Goal: Task Accomplishment & Management: Complete application form

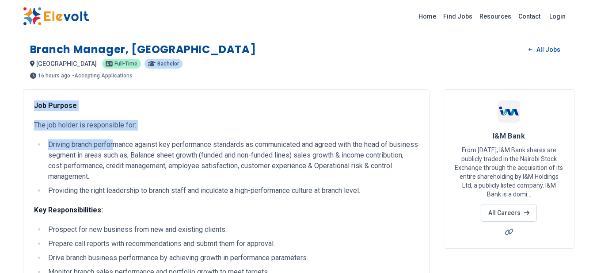
drag, startPoint x: 32, startPoint y: 103, endPoint x: 115, endPoint y: 140, distance: 91.6
drag, startPoint x: 193, startPoint y: 128, endPoint x: 67, endPoint y: 114, distance: 126.7
click at [192, 128] on p "The job holder is responsible for:" at bounding box center [226, 125] width 384 height 11
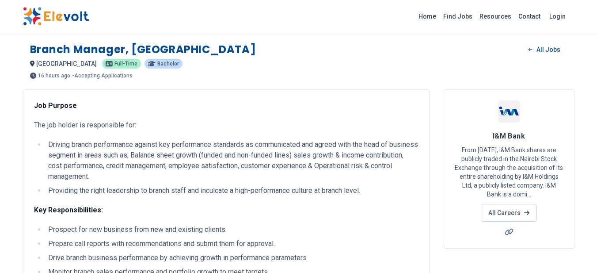
click at [63, 167] on li "Driving branch performance against key performance standards as communicated an…" at bounding box center [232, 160] width 373 height 42
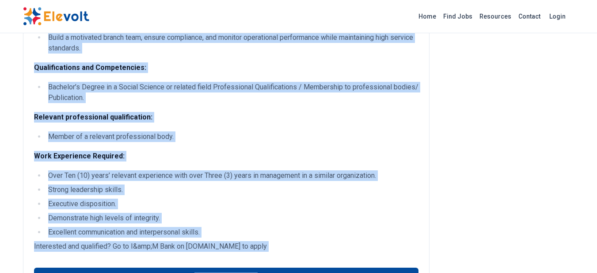
scroll to position [379, 0]
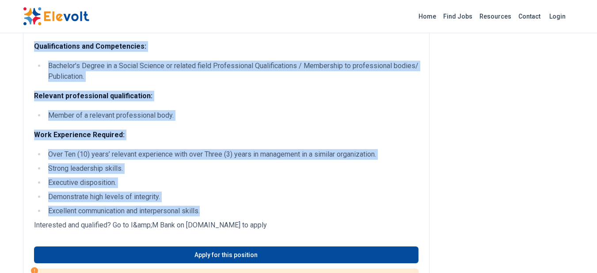
drag, startPoint x: 35, startPoint y: 105, endPoint x: 403, endPoint y: 206, distance: 381.2
copy div "Lor Ipsumdo Sit ame consec ad elitseddoei tem: Incidid utlabo etdoloremag aliqu…"
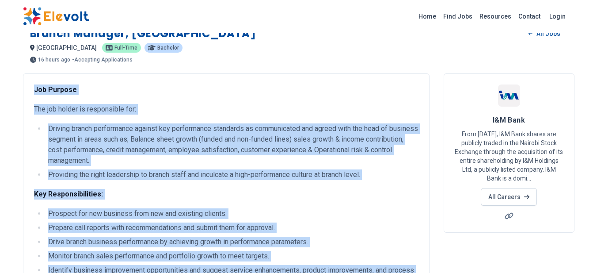
scroll to position [0, 0]
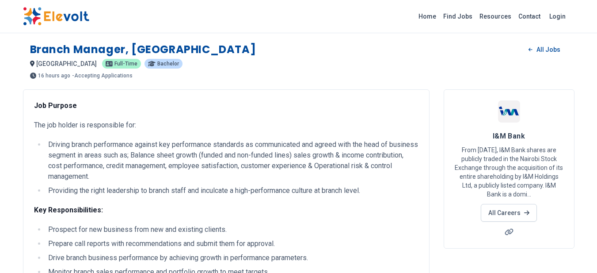
click at [275, 53] on div "Branch Manager, [GEOGRAPHIC_DATA] All Jobs" at bounding box center [298, 49] width 537 height 14
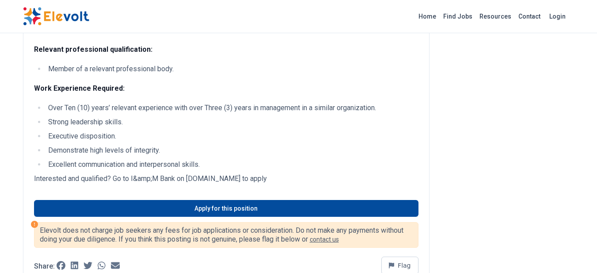
scroll to position [439, 0]
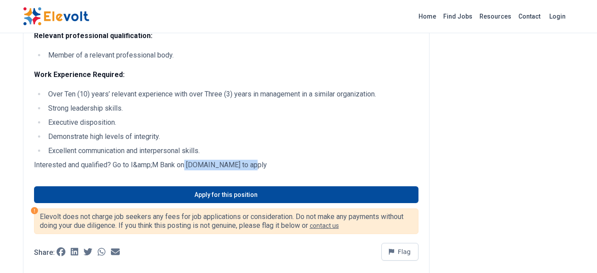
drag, startPoint x: 187, startPoint y: 165, endPoint x: 259, endPoint y: 168, distance: 71.7
click at [259, 168] on p "Interested and qualified? Go to I&amp;M Bank on [DOMAIN_NAME] to apply" at bounding box center [226, 165] width 384 height 11
copy p "[DOMAIN_NAME]"
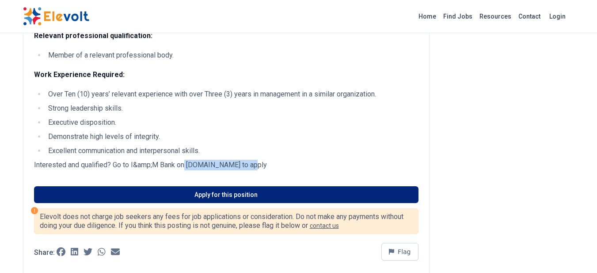
click at [242, 193] on link "Apply for this position" at bounding box center [226, 194] width 384 height 17
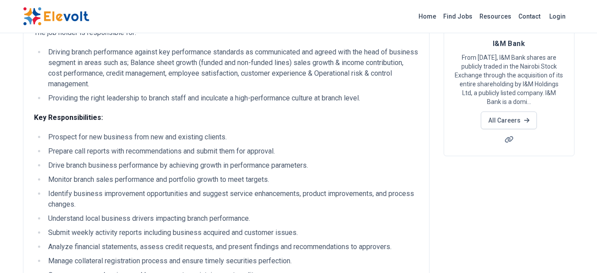
scroll to position [0, 0]
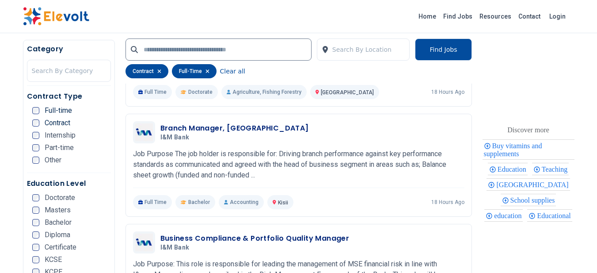
scroll to position [1031, 0]
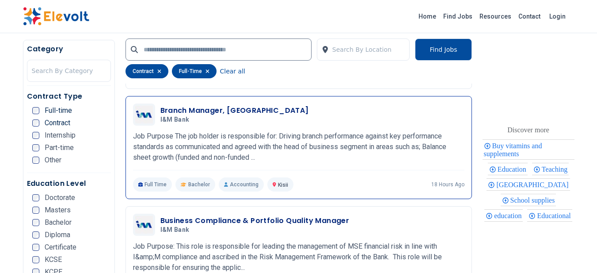
click at [240, 144] on p "Job Purpose The job holder is responsible for: Driving branch performance again…" at bounding box center [298, 147] width 331 height 32
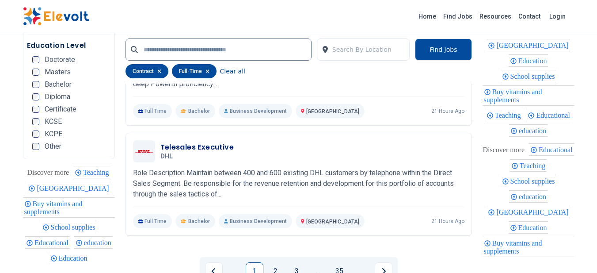
scroll to position [1895, 0]
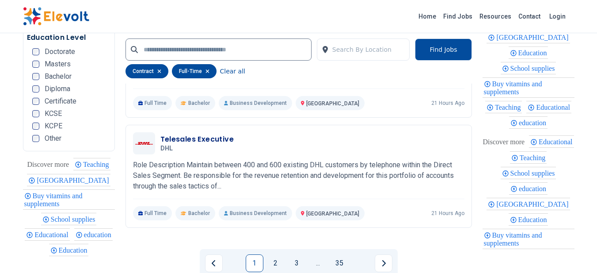
click at [98, 176] on span "[GEOGRAPHIC_DATA]" at bounding box center [74, 180] width 75 height 8
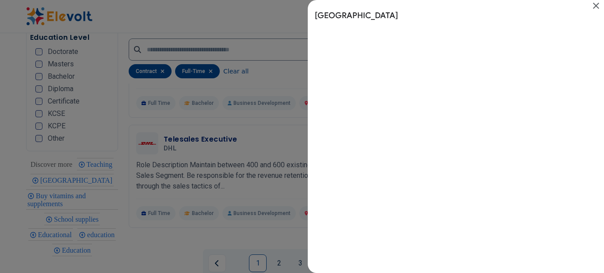
scroll to position [0, 0]
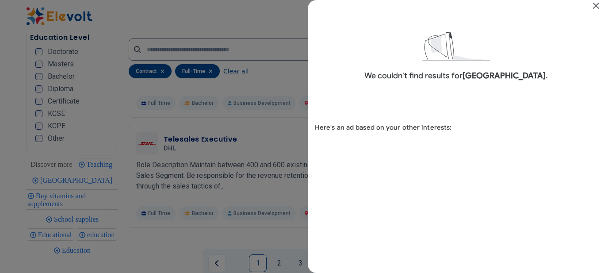
click at [596, 3] on icon "Close" at bounding box center [595, 5] width 11 height 11
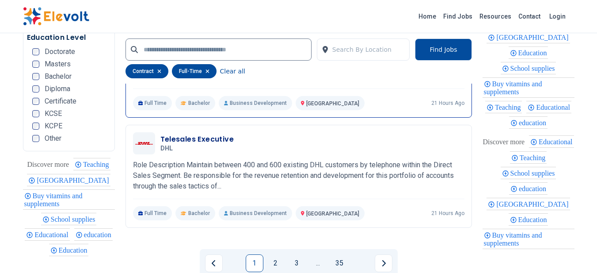
scroll to position [2060, 0]
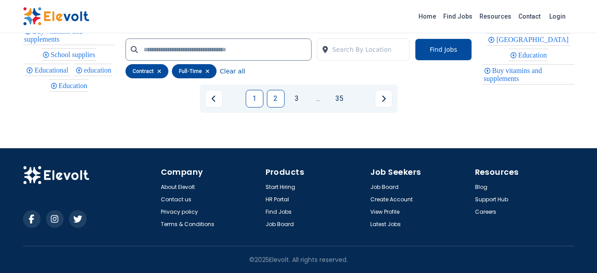
click at [275, 97] on link "2" at bounding box center [276, 99] width 18 height 18
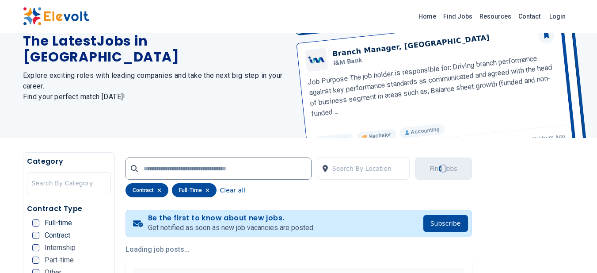
scroll to position [0, 0]
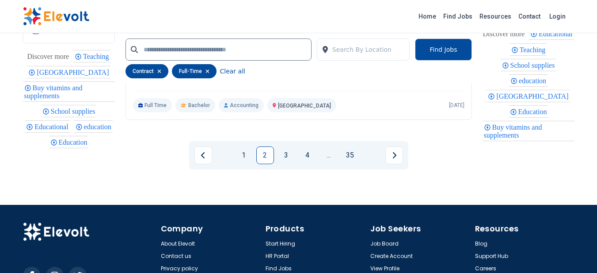
scroll to position [1961, 0]
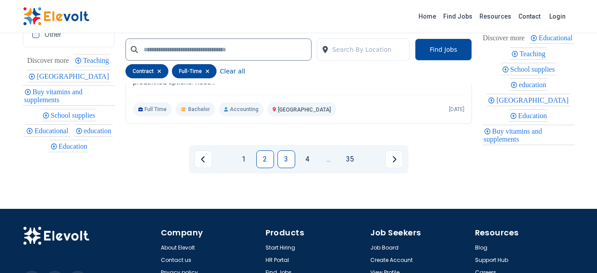
click at [285, 162] on link "3" at bounding box center [287, 159] width 18 height 18
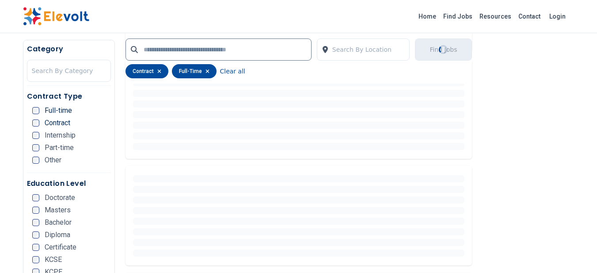
scroll to position [0, 0]
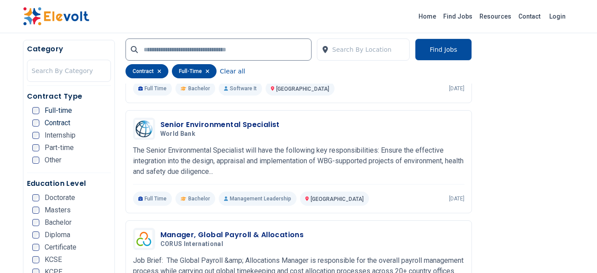
scroll to position [997, 0]
